Goal: Task Accomplishment & Management: Complete application form

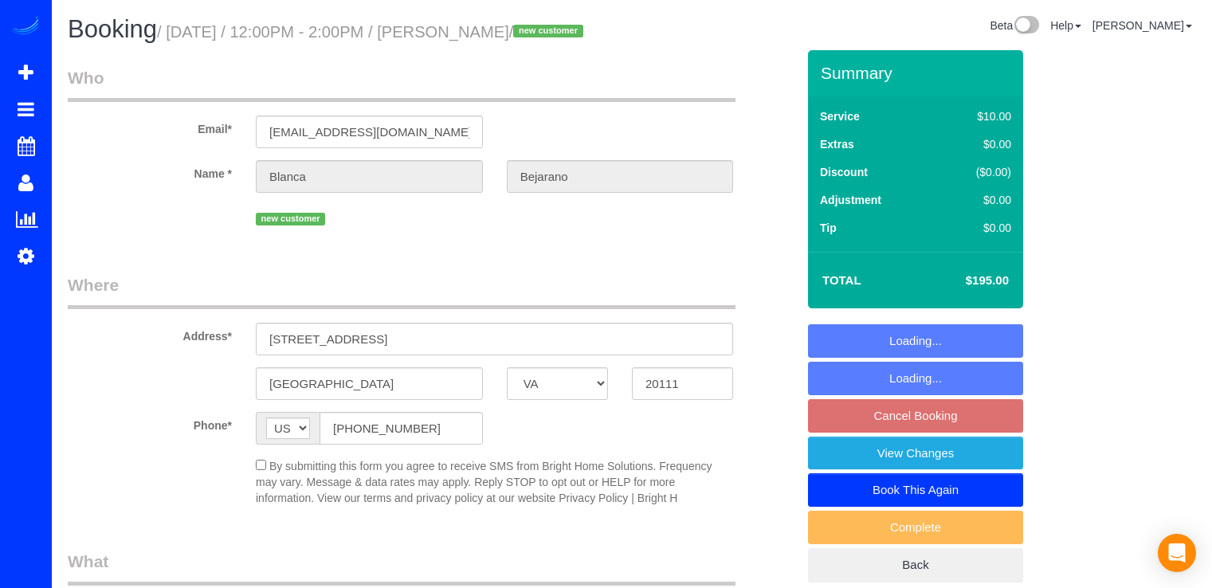
select select "VA"
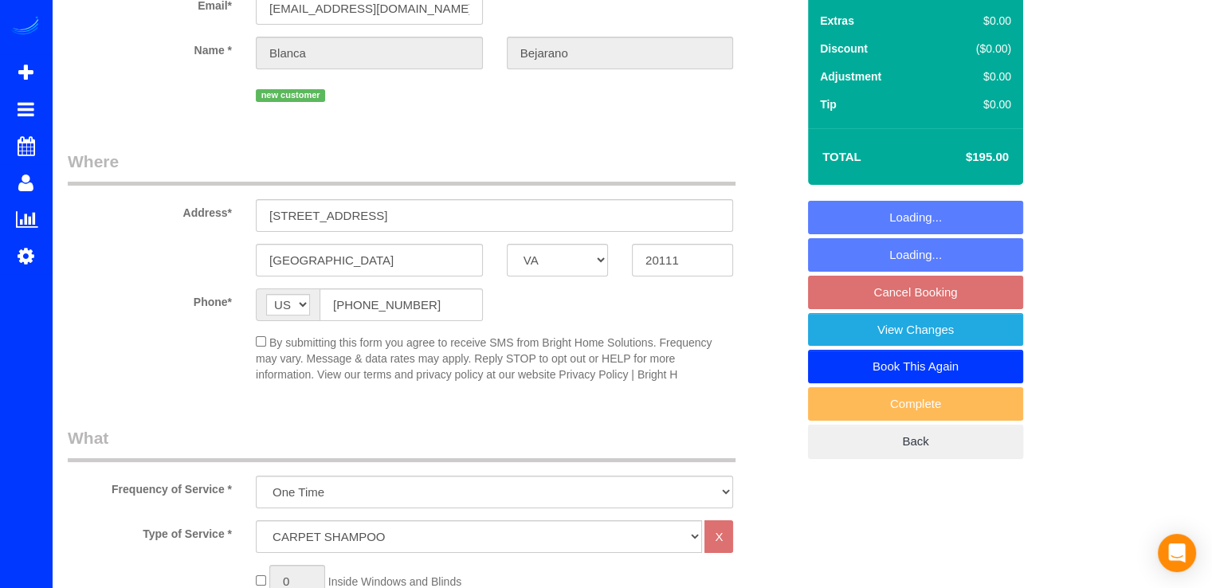
select select "object:686"
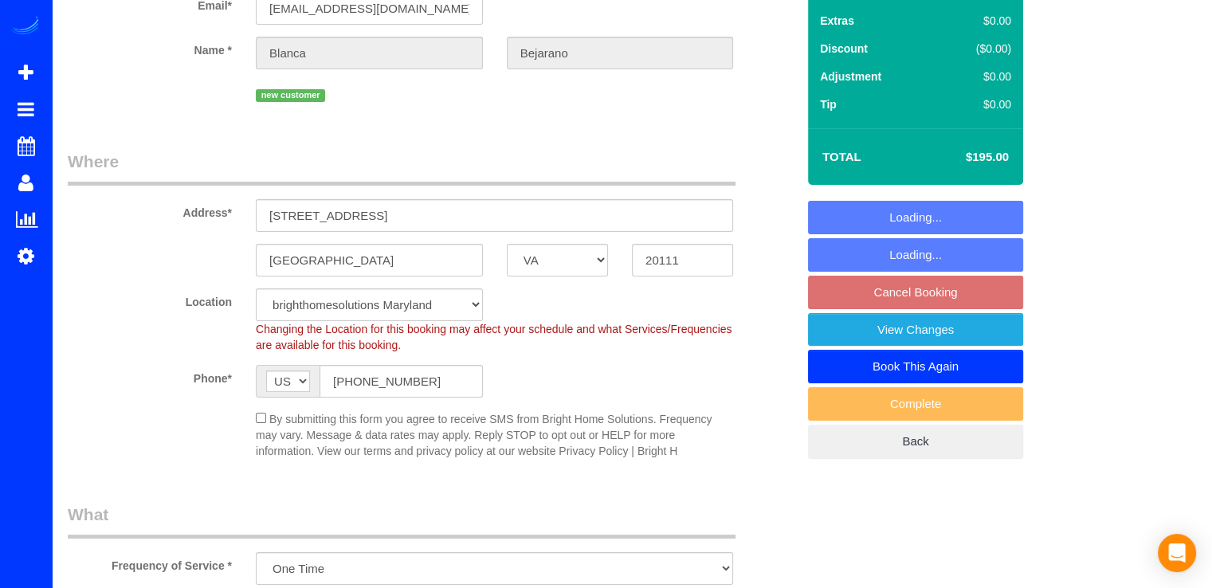
click at [513, 264] on sui-booking-address "Address* [STREET_ADDRESS] [GEOGRAPHIC_DATA] AK AL AR AZ CA CO CT DC DE [GEOGRAP…" at bounding box center [432, 213] width 728 height 127
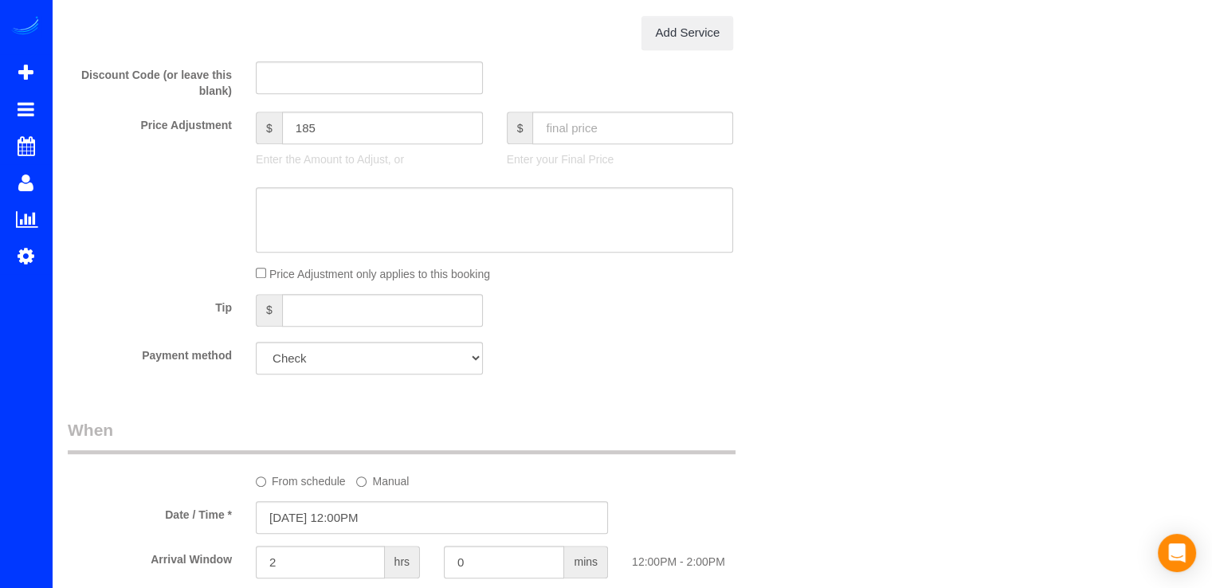
scroll to position [838, 0]
click at [414, 375] on select "Add Credit Card Cash Check Paypal" at bounding box center [369, 359] width 227 height 33
select select "string:fspay"
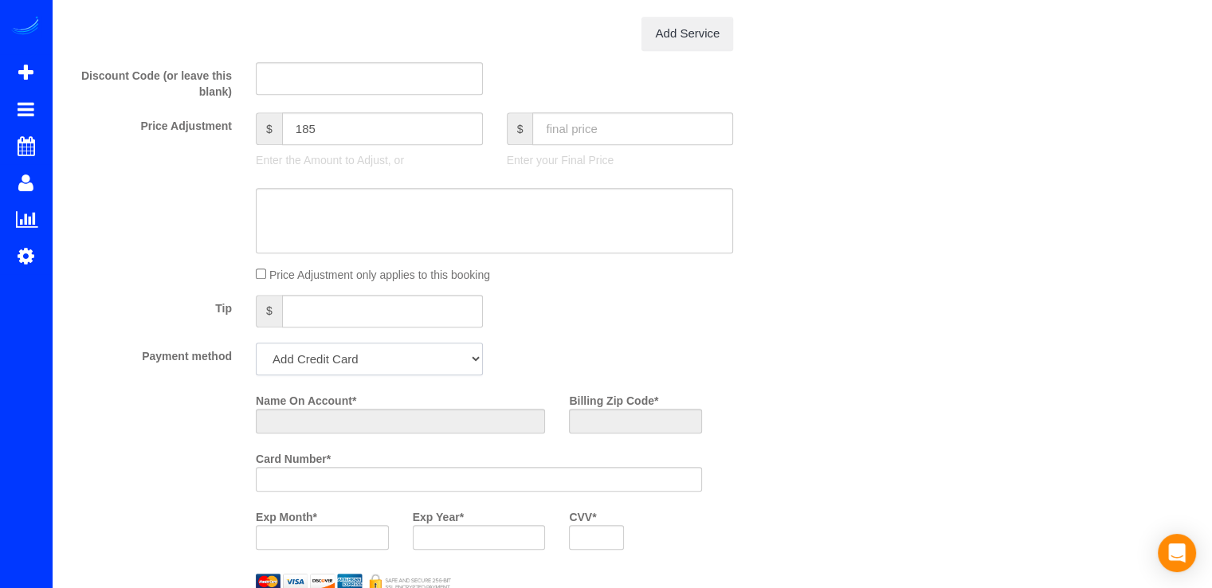
scroll to position [1078, 0]
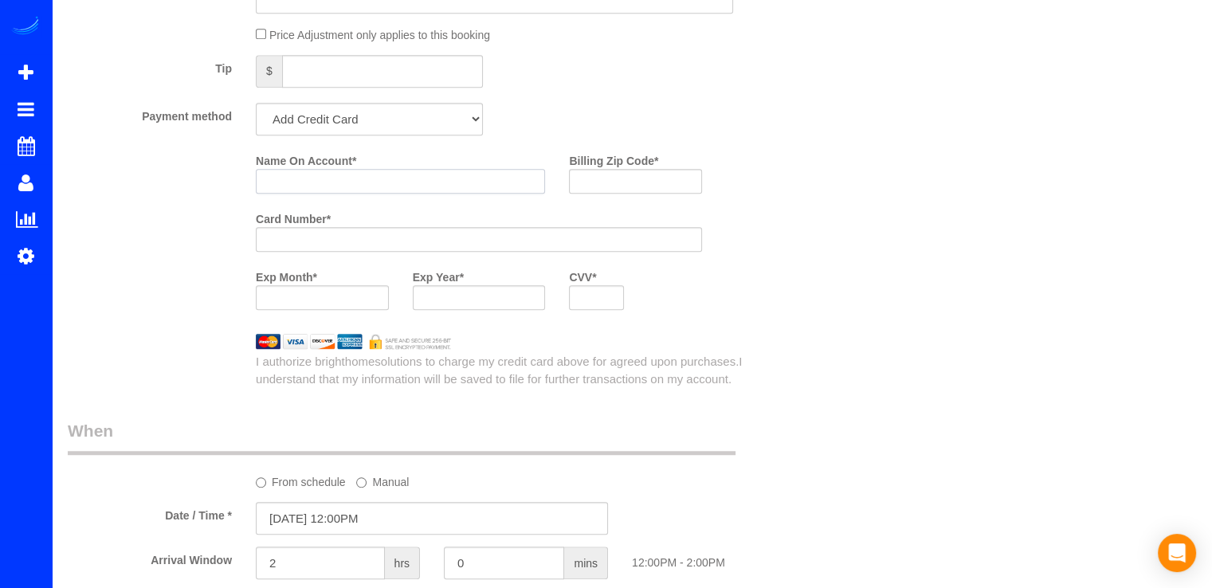
click at [413, 194] on input "Name On Account *" at bounding box center [400, 181] width 289 height 25
type input "[PERSON_NAME]"
click at [611, 169] on label "Billing Zip Code *" at bounding box center [613, 158] width 89 height 22
click at [611, 187] on input "Billing Zip Code *" at bounding box center [635, 181] width 133 height 25
type input "20111"
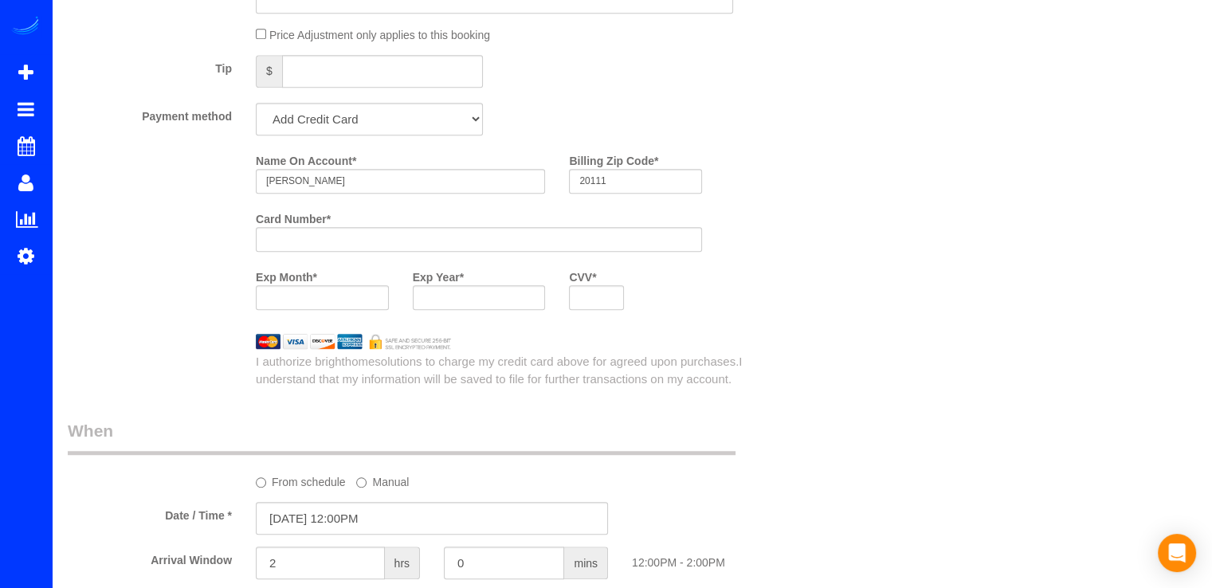
click at [291, 310] on div at bounding box center [322, 297] width 133 height 25
click at [481, 310] on div at bounding box center [479, 297] width 133 height 25
click at [479, 310] on div at bounding box center [479, 297] width 133 height 25
click at [588, 310] on div at bounding box center [596, 297] width 54 height 25
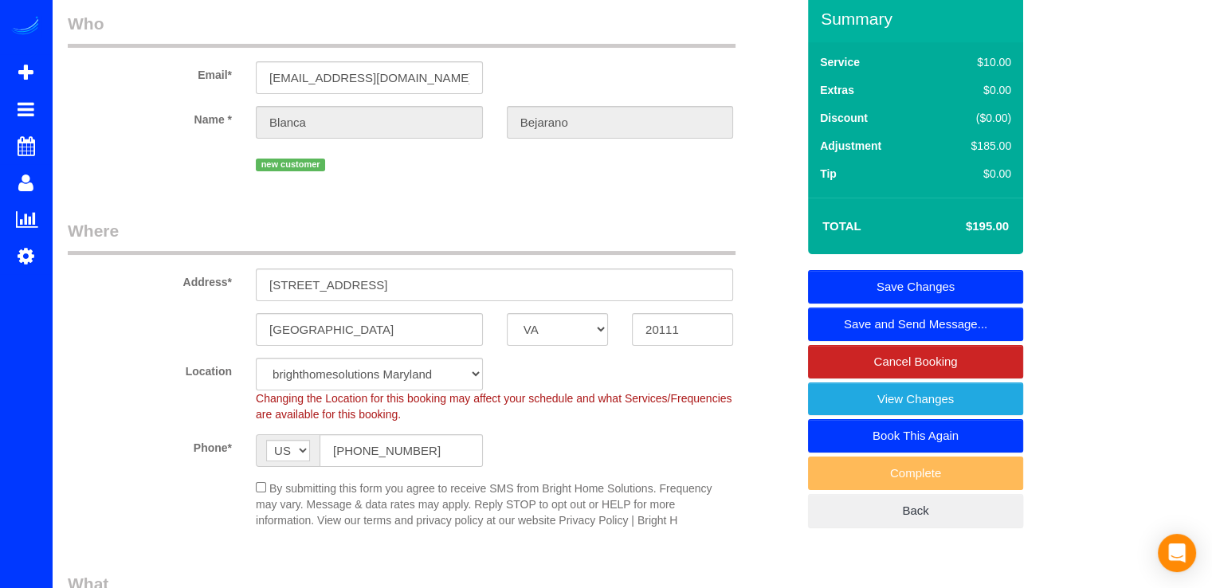
scroll to position [0, 0]
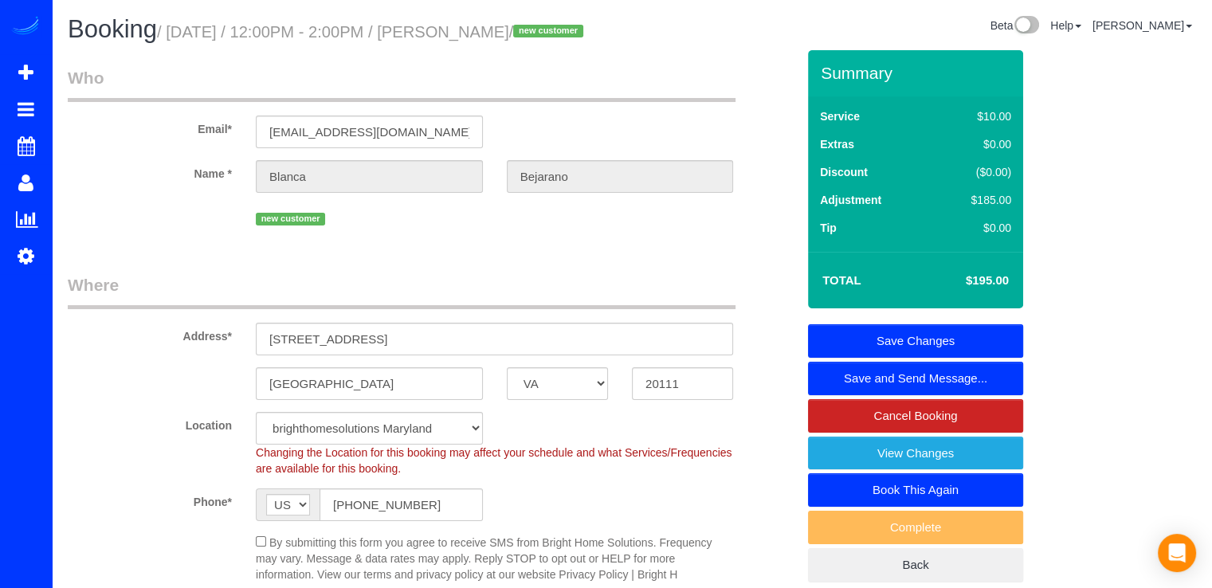
click at [975, 358] on link "Save Changes" at bounding box center [915, 340] width 215 height 33
